Goal: Task Accomplishment & Management: Manage account settings

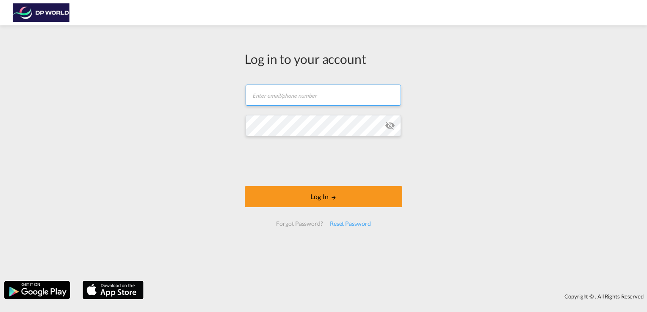
click at [258, 91] on input "text" at bounding box center [323, 95] width 155 height 21
type input "tuesday.doleman@dpworld.com"
drag, startPoint x: 364, startPoint y: 99, endPoint x: 198, endPoint y: 91, distance: 165.7
click at [198, 91] on div "Log in to your account tuesday.doleman@dpworld.com Password field is required L…" at bounding box center [323, 153] width 647 height 247
click at [264, 94] on input "text" at bounding box center [323, 95] width 155 height 21
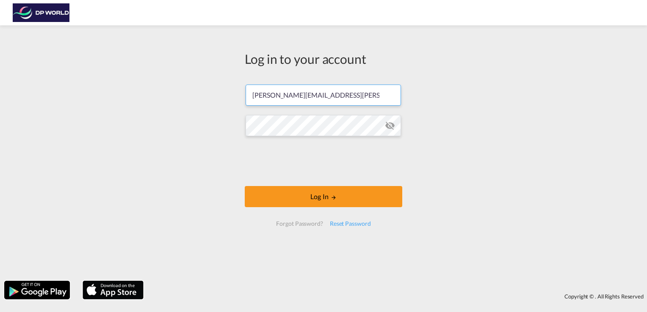
type input "tuesday.doleman@dpworld.com"
drag, startPoint x: 355, startPoint y: 99, endPoint x: 164, endPoint y: 117, distance: 191.8
click at [164, 117] on div "Log in to your account tuesday.doleman@dpworld.com Password field is required L…" at bounding box center [323, 153] width 647 height 247
click at [252, 97] on input "text" at bounding box center [323, 95] width 155 height 21
type input "tuesday.doleman@dpworld.com"
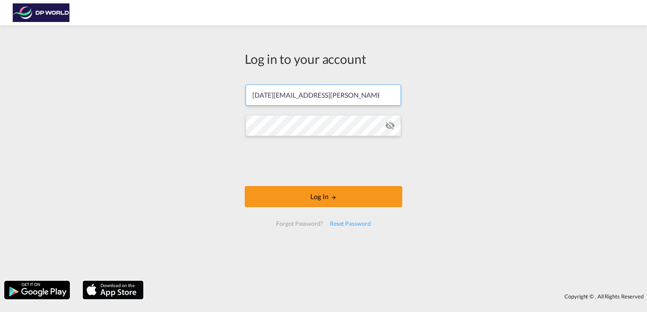
drag, startPoint x: 351, startPoint y: 96, endPoint x: 209, endPoint y: 102, distance: 141.9
click at [209, 102] on div "Log in to your account tuesday.doleman@dpworld.com Password field is required L…" at bounding box center [323, 153] width 647 height 247
type input "[PERSON_NAME][EMAIL_ADDRESS][PERSON_NAME][DOMAIN_NAME]"
click at [245, 186] on button "Log In" at bounding box center [324, 196] width 158 height 21
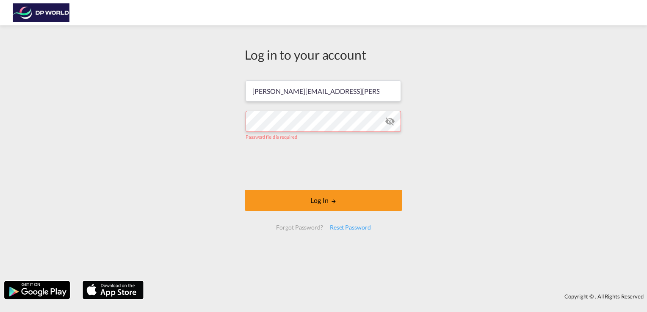
click at [488, 137] on div "Log in to your account john.styranec@dpworld.com Password field is required Log…" at bounding box center [323, 153] width 647 height 247
click at [353, 226] on div "Reset Password" at bounding box center [350, 227] width 48 height 15
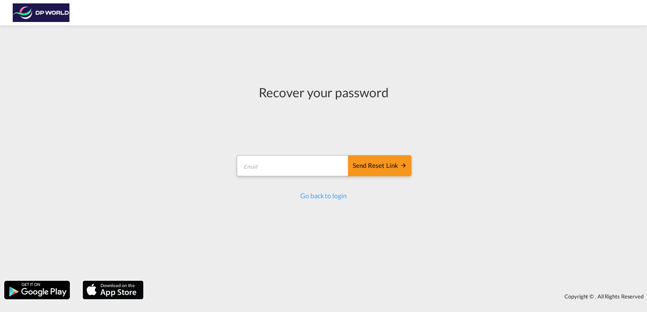
click at [247, 152] on form "Send reset link Email field is required Send reset link" at bounding box center [323, 167] width 176 height 40
click at [244, 169] on input "email" at bounding box center [293, 165] width 112 height 21
type input "[PERSON_NAME][EMAIL_ADDRESS][PERSON_NAME][DOMAIN_NAME]"
click at [379, 166] on div "Send reset link" at bounding box center [380, 166] width 54 height 10
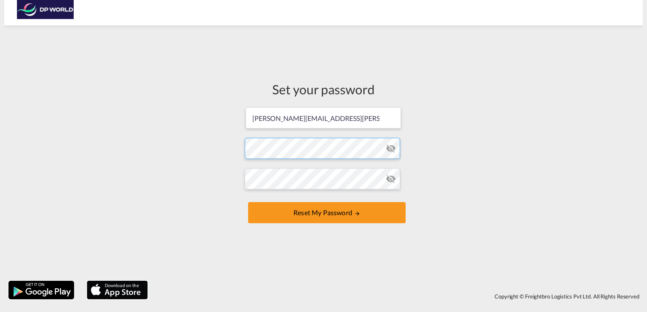
click at [256, 148] on form "[PERSON_NAME][EMAIL_ADDRESS][PERSON_NAME][DOMAIN_NAME] Password must contain th…" at bounding box center [324, 166] width 158 height 119
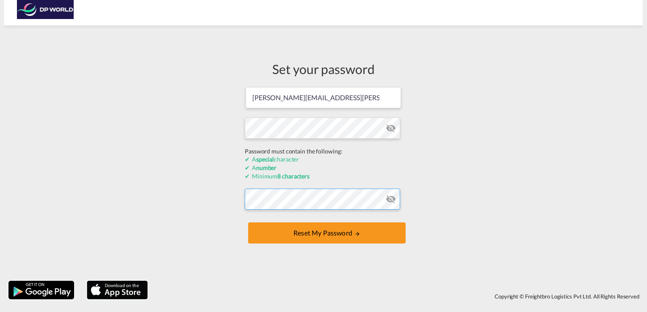
click at [251, 202] on form "[PERSON_NAME][EMAIL_ADDRESS][PERSON_NAME][DOMAIN_NAME] Password must contain th…" at bounding box center [324, 166] width 158 height 160
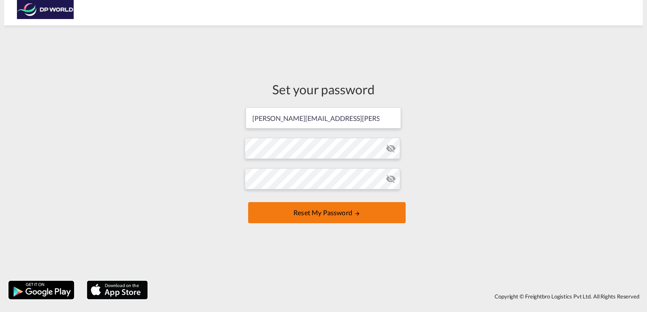
click at [297, 209] on button "Reset my password" at bounding box center [327, 212] width 158 height 21
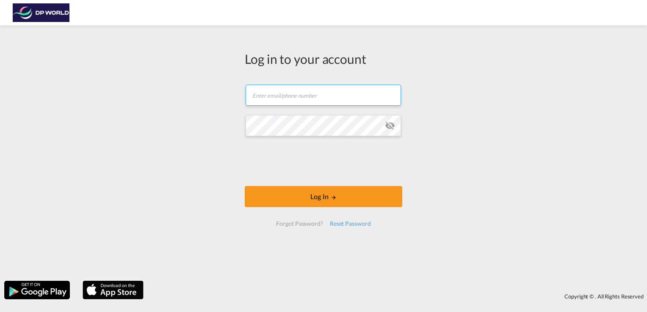
click at [261, 93] on input "text" at bounding box center [323, 95] width 155 height 21
type input "[PERSON_NAME][EMAIL_ADDRESS][PERSON_NAME][DOMAIN_NAME]"
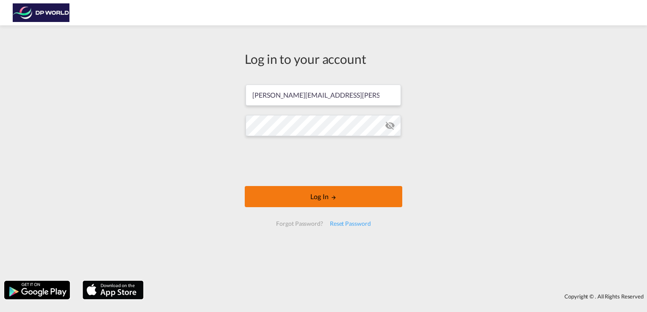
click at [309, 197] on button "Log In" at bounding box center [324, 196] width 158 height 21
